Goal: Obtain resource: Download file/media

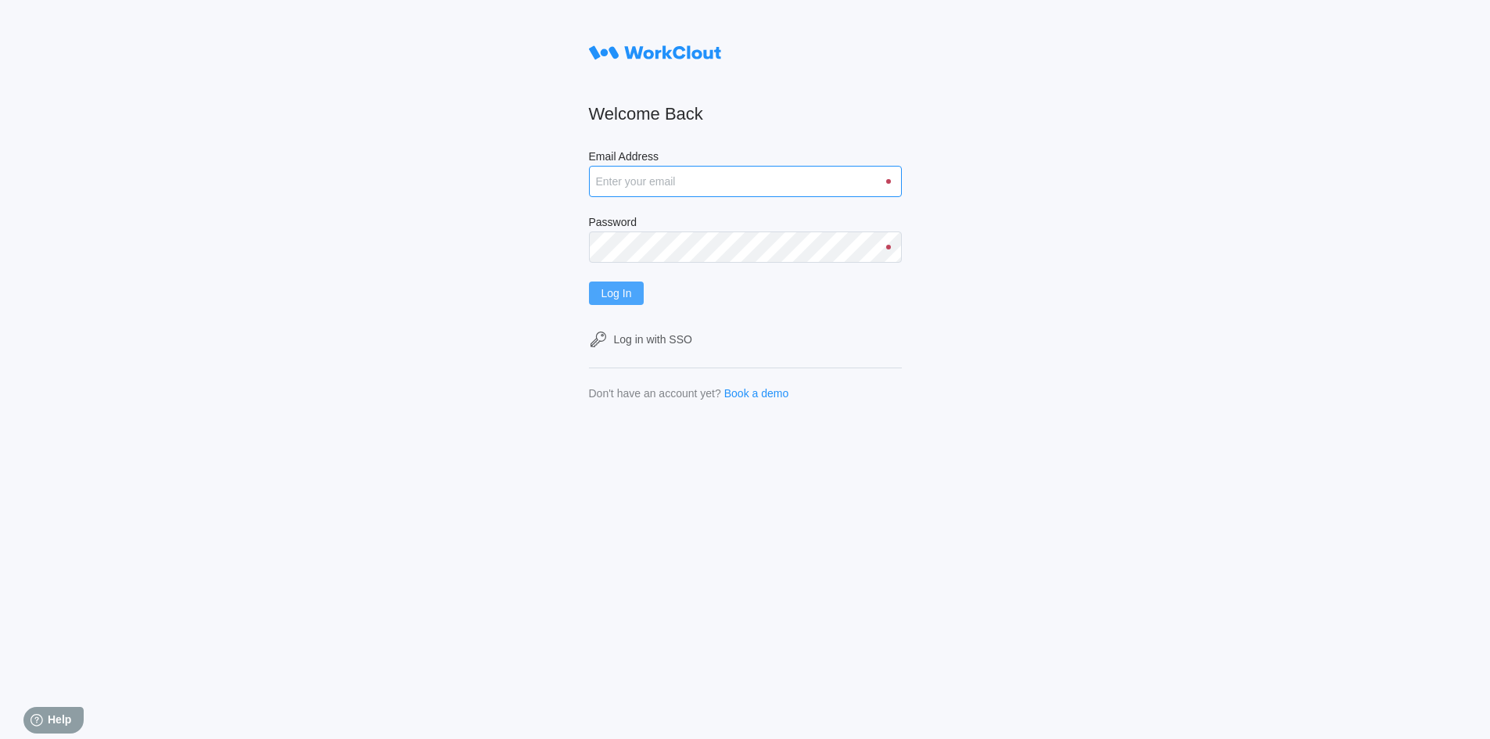
type input "[EMAIL_ADDRESS][DOMAIN_NAME]"
click at [632, 301] on button "Log In" at bounding box center [617, 293] width 56 height 23
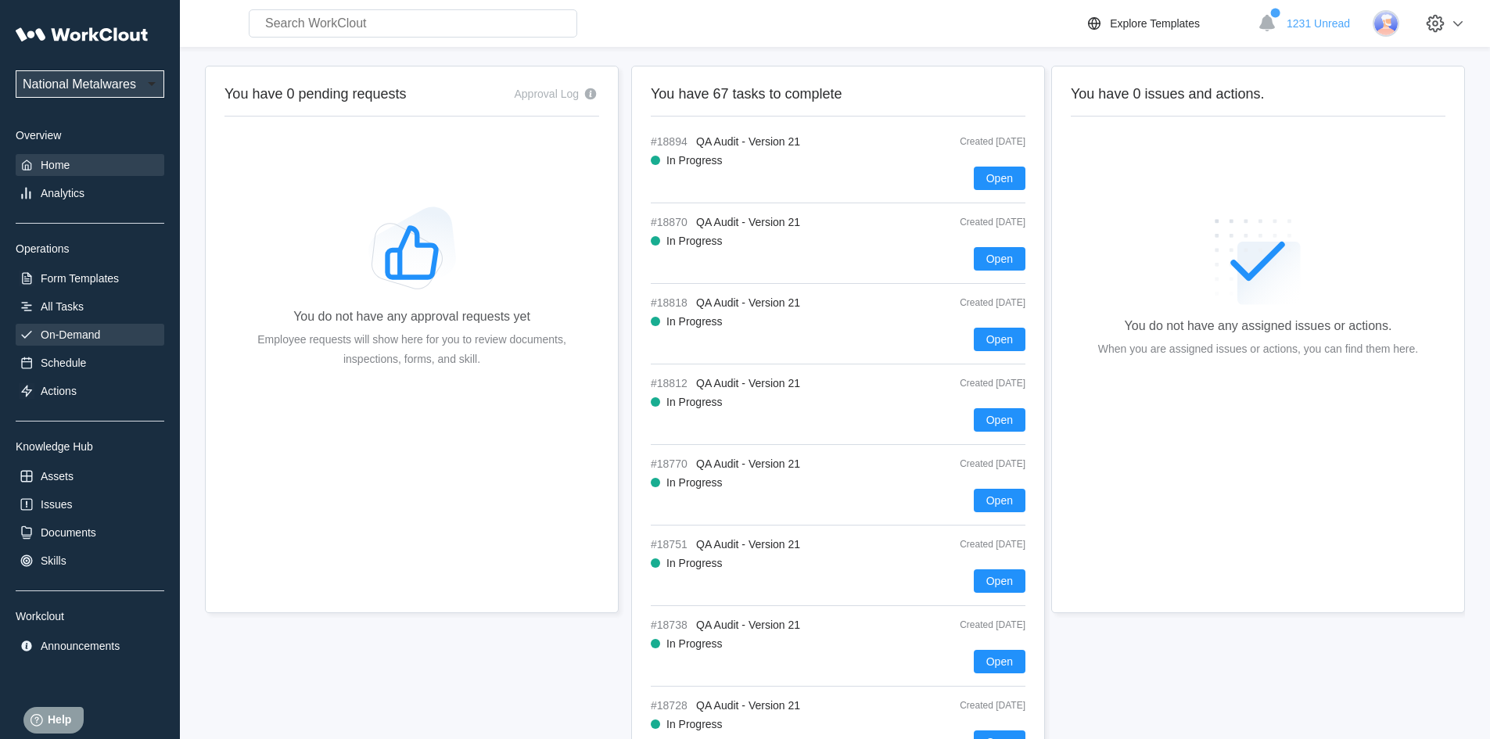
click at [94, 332] on div "On-Demand" at bounding box center [70, 334] width 59 height 13
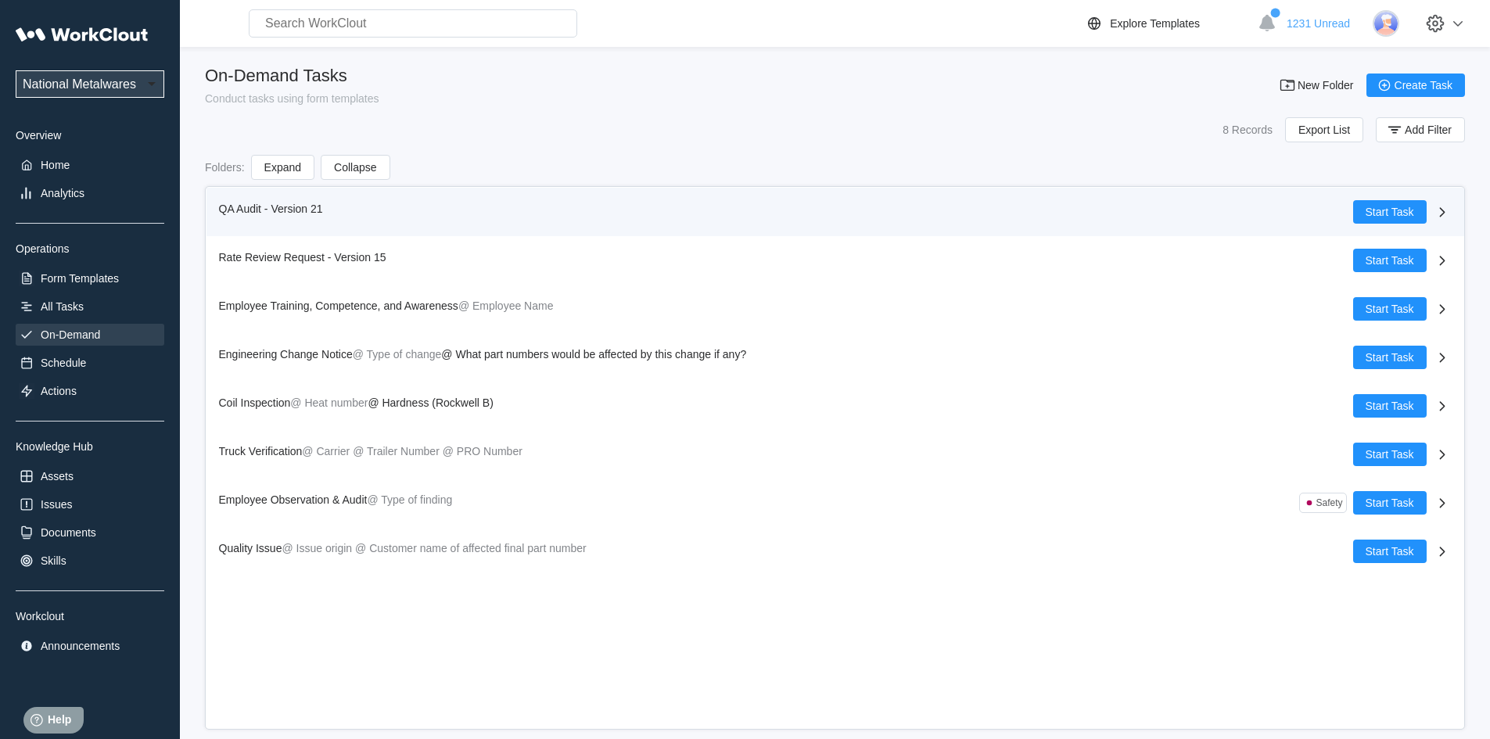
click at [238, 210] on span "QA Audit - Version 21" at bounding box center [271, 209] width 104 height 13
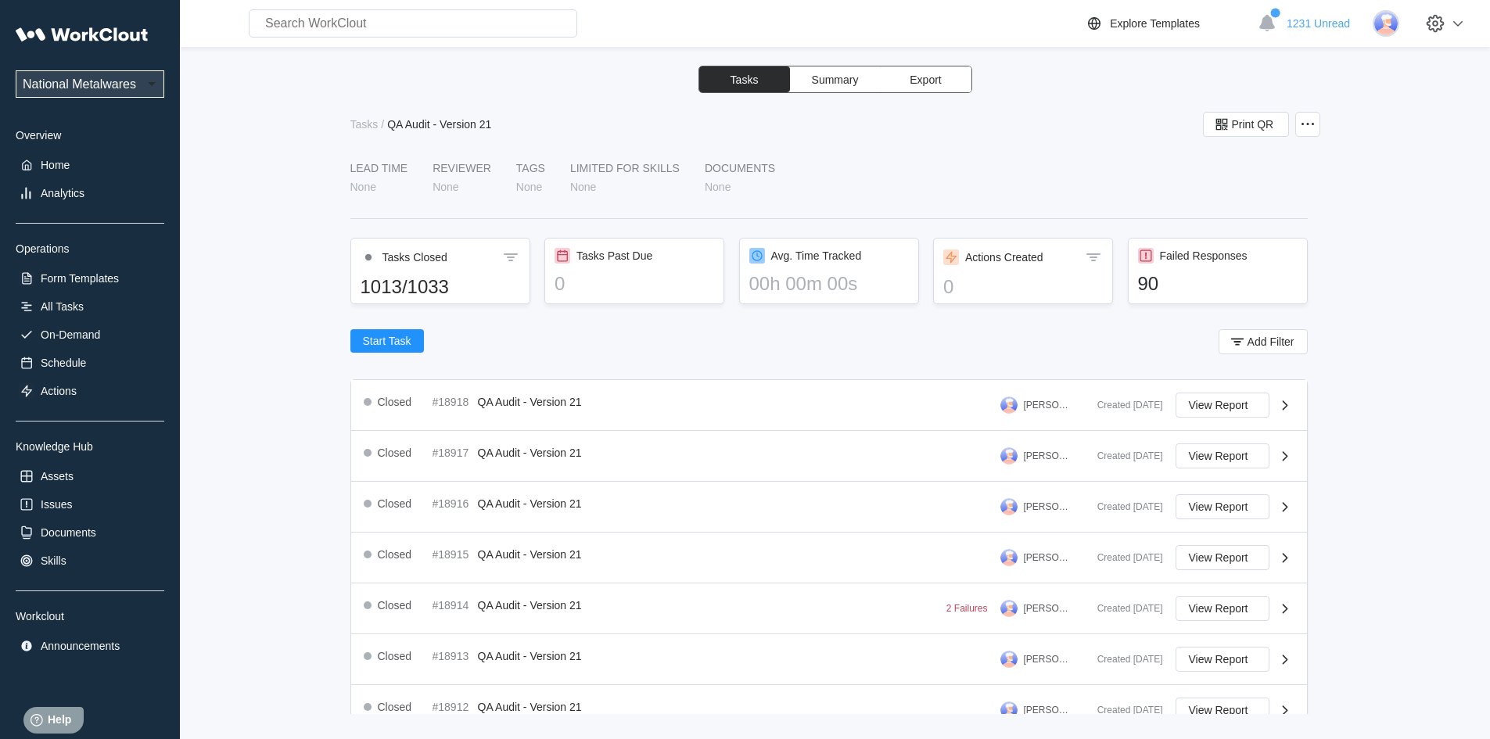
click at [944, 76] on button "Export" at bounding box center [926, 79] width 91 height 26
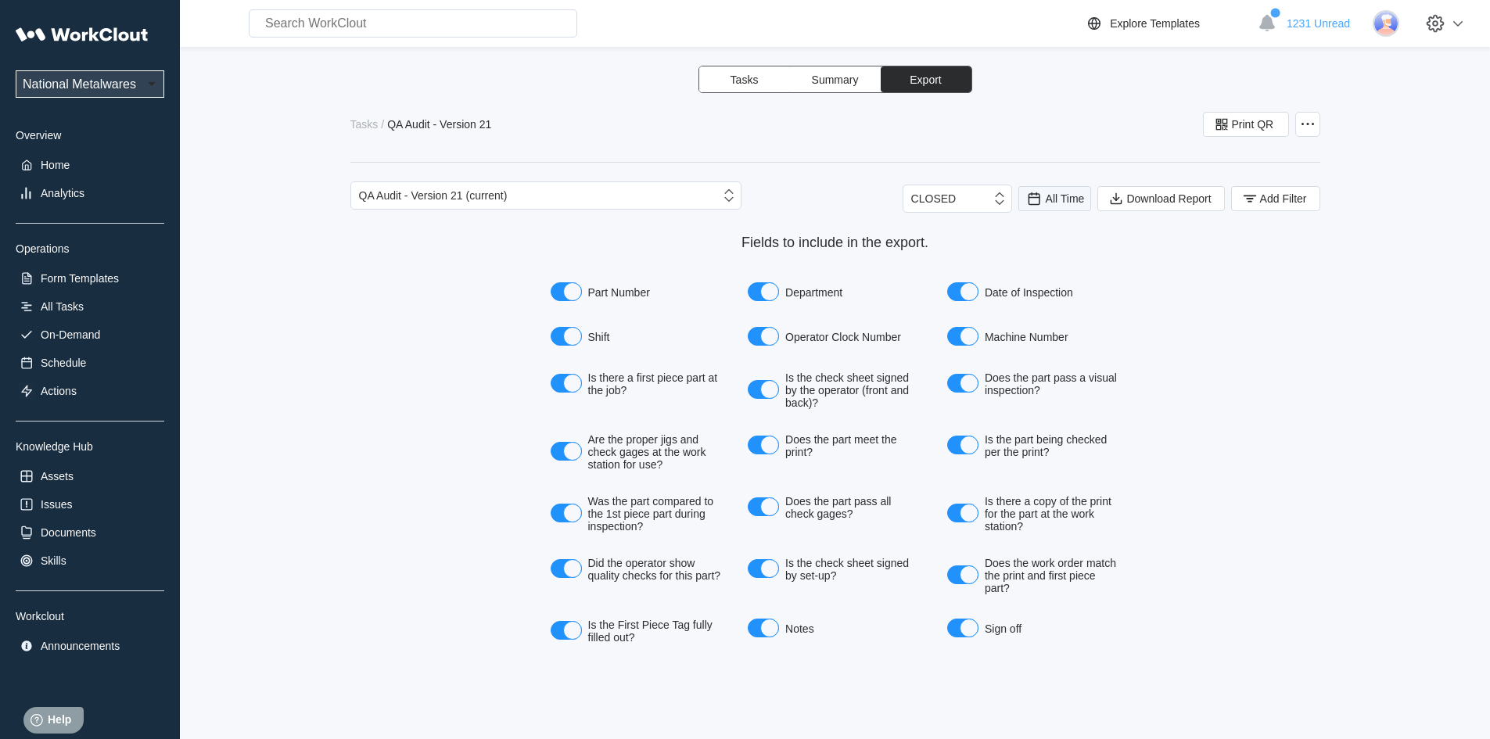
click at [1046, 201] on span "All Time" at bounding box center [1065, 198] width 39 height 13
click at [1037, 254] on div "Last day" at bounding box center [1033, 255] width 41 height 13
click at [1276, 193] on span "Add Filter" at bounding box center [1283, 198] width 47 height 11
click at [932, 264] on icon at bounding box center [938, 260] width 17 height 17
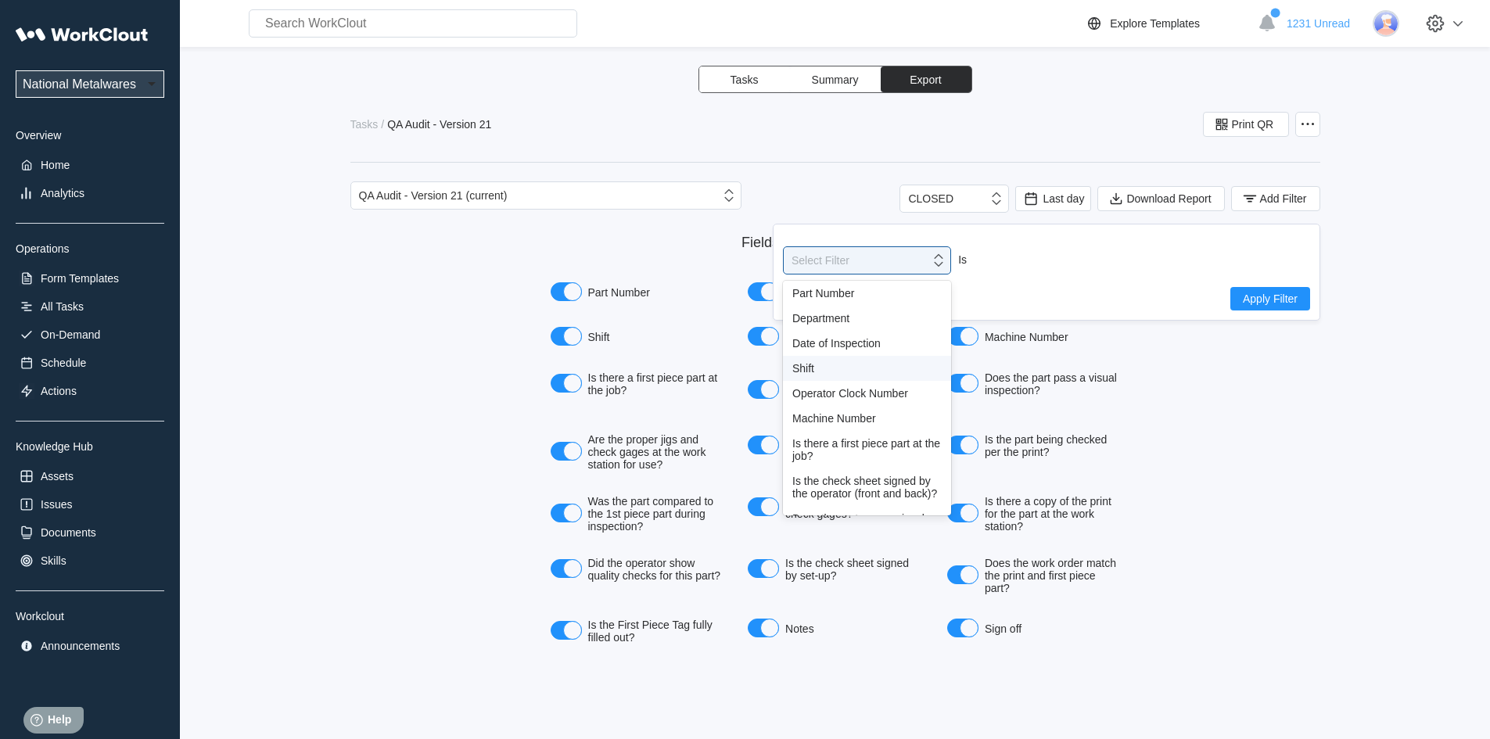
click at [803, 371] on div "Shift" at bounding box center [866, 368] width 149 height 13
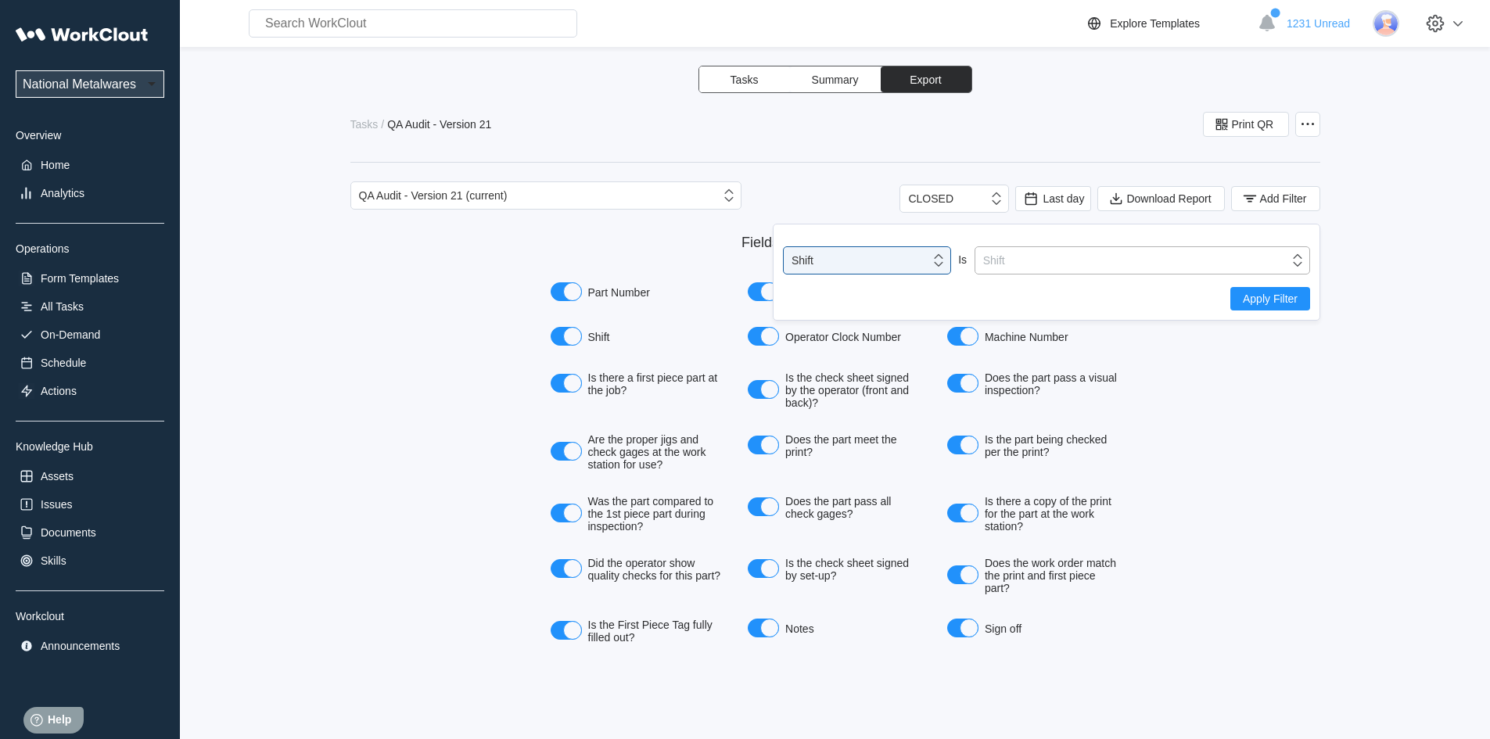
click at [1297, 263] on icon at bounding box center [1297, 260] width 17 height 17
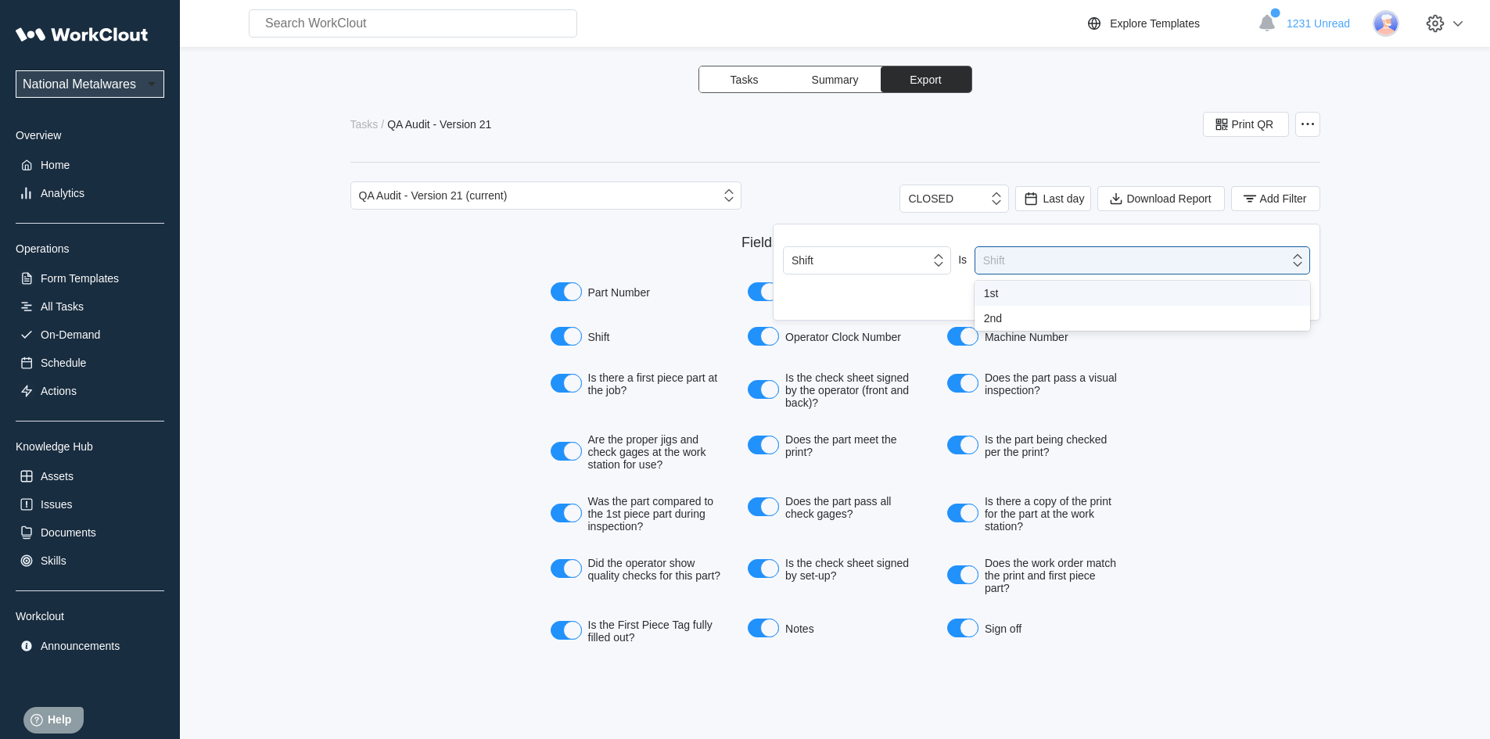
drag, startPoint x: 1016, startPoint y: 295, endPoint x: 1025, endPoint y: 296, distance: 9.4
click at [1017, 295] on div "1st" at bounding box center [1142, 293] width 317 height 13
click at [1287, 297] on span "Apply Filter" at bounding box center [1270, 298] width 55 height 11
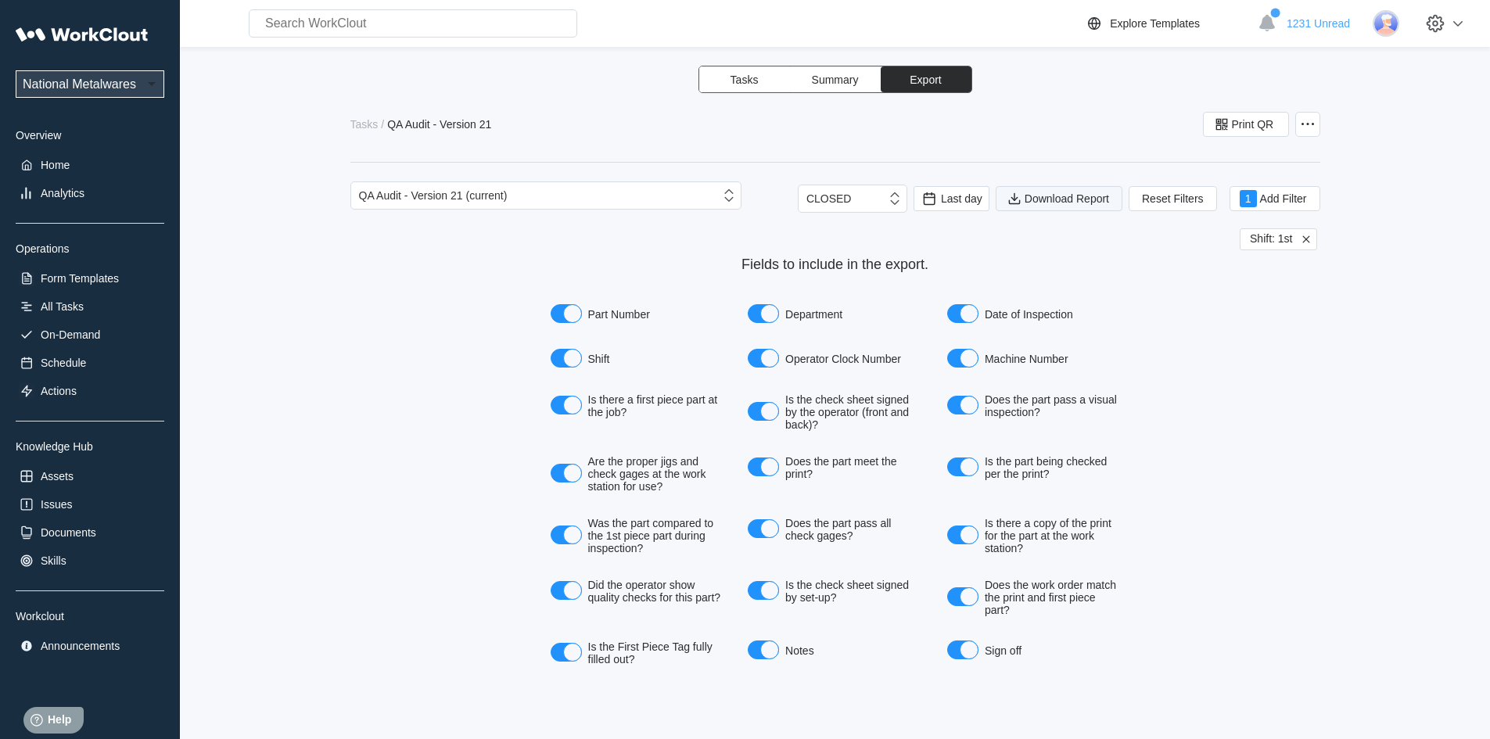
click at [1047, 200] on span "Download Report" at bounding box center [1067, 198] width 84 height 11
